Goal: Find specific page/section: Find specific page/section

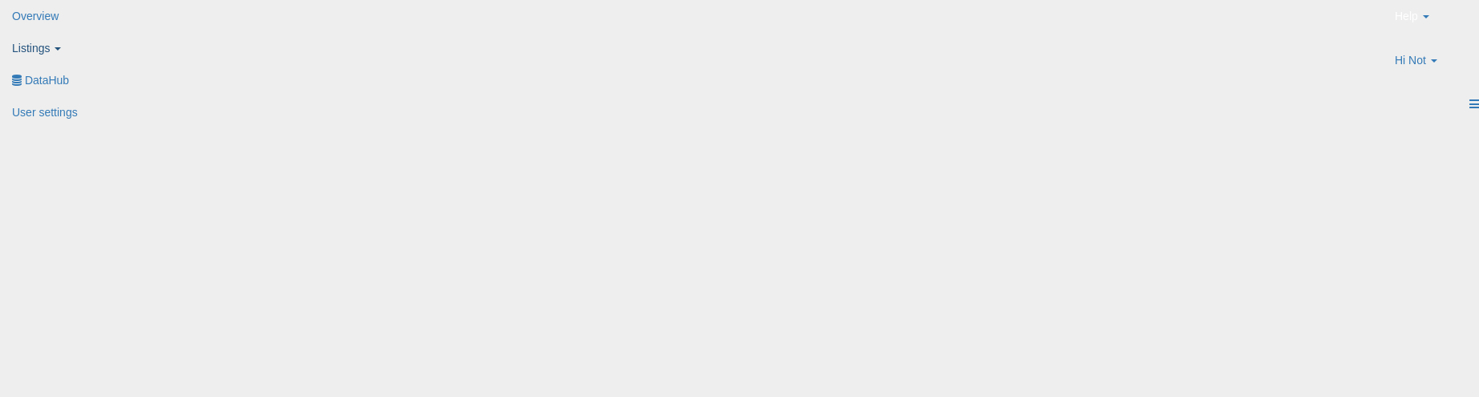
click at [50, 42] on span "Listings" at bounding box center [31, 48] width 38 height 13
click at [17, 78] on icon at bounding box center [17, 78] width 0 height 0
click at [854, 36] on div "Overview Listings DataHub" at bounding box center [489, 64] width 1002 height 128
